Goal: Obtain resource: Download file/media

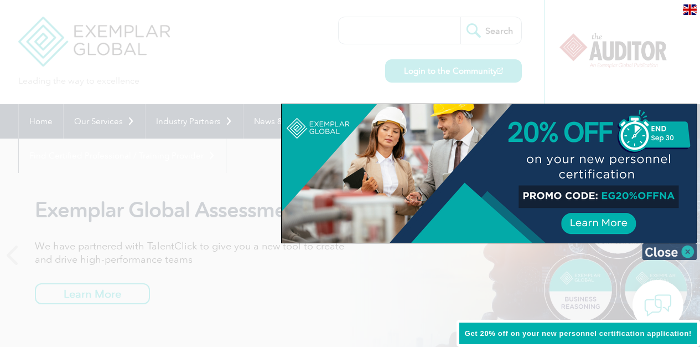
click at [656, 253] on img at bounding box center [669, 251] width 55 height 17
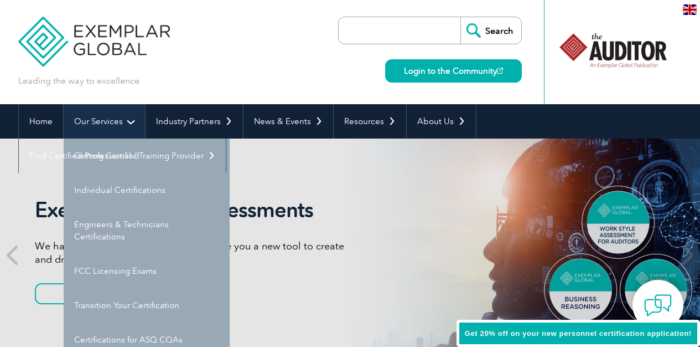
click at [99, 126] on link "Our Services" at bounding box center [104, 121] width 81 height 34
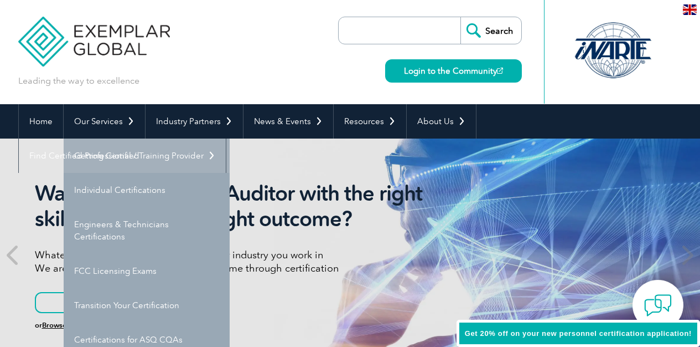
click at [122, 157] on link "Getting Certified" at bounding box center [147, 155] width 166 height 34
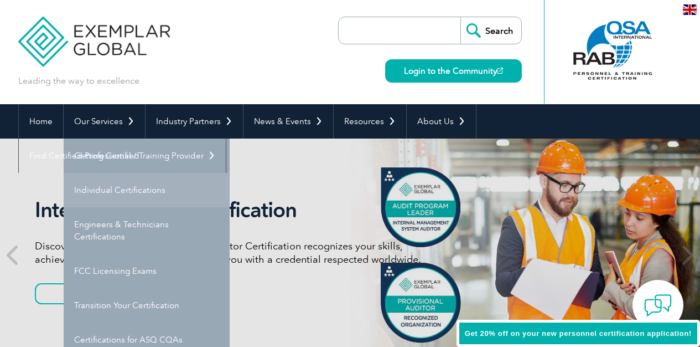
click at [134, 191] on link "Individual Certifications" at bounding box center [147, 190] width 166 height 34
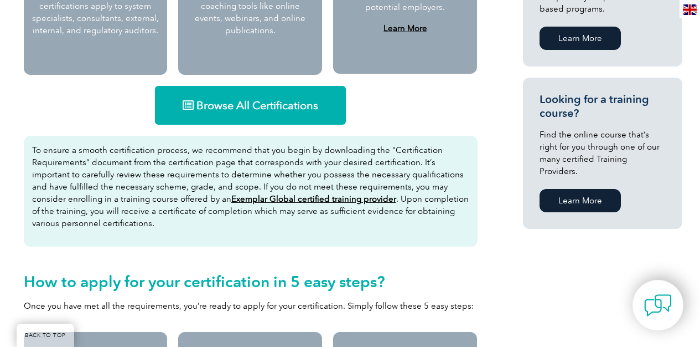
scroll to position [551, 0]
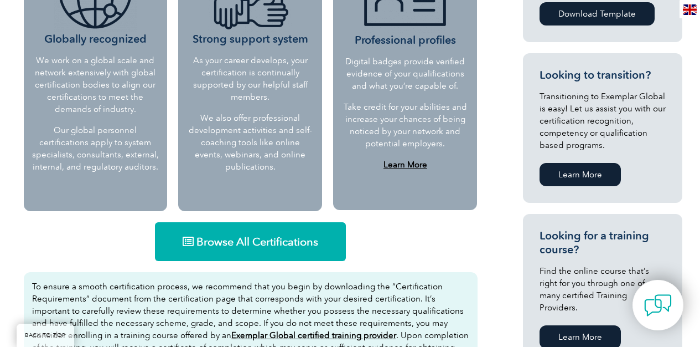
click at [277, 236] on span "Browse All Certifications" at bounding box center [258, 241] width 122 height 11
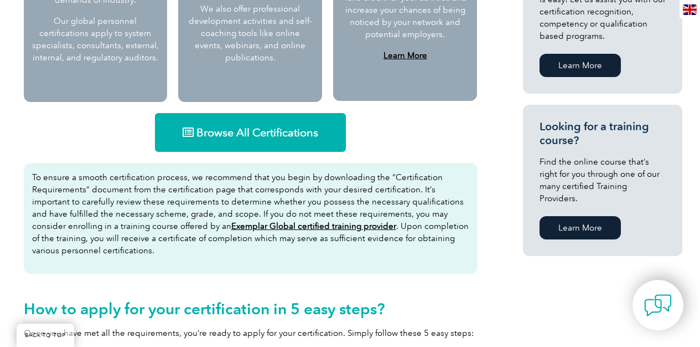
scroll to position [405, 0]
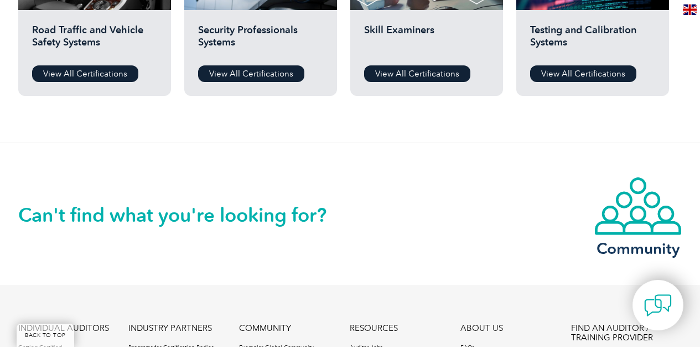
scroll to position [1252, 0]
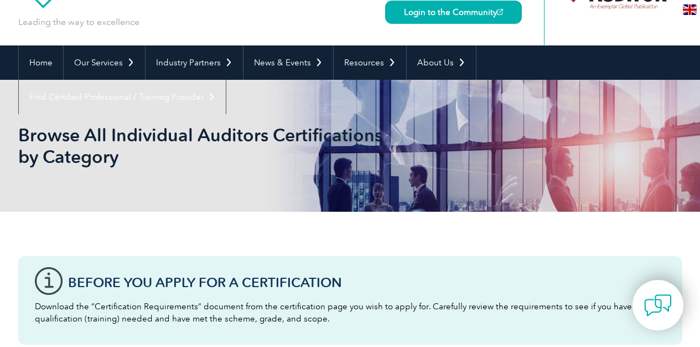
scroll to position [56, 0]
